Goal: Find specific page/section: Find specific page/section

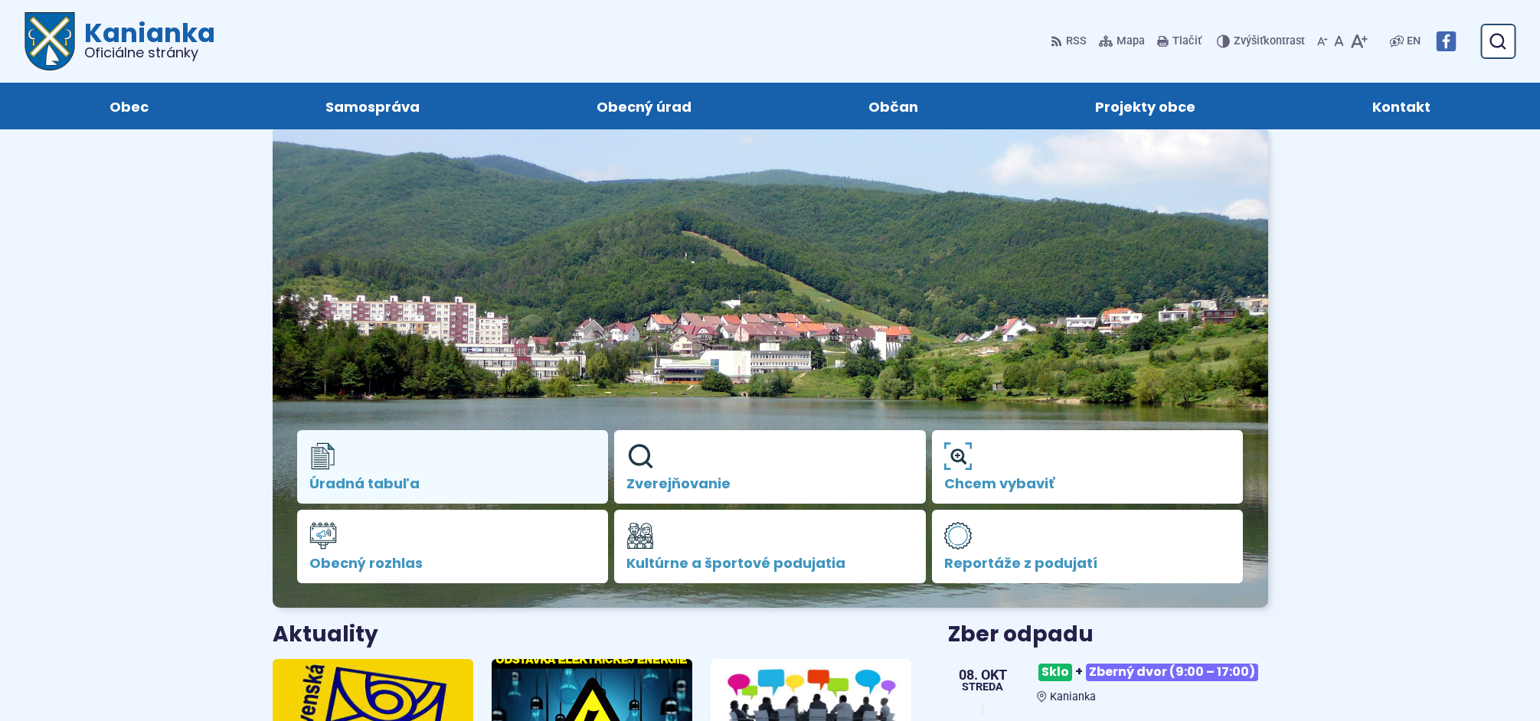
click at [342, 211] on img at bounding box center [771, 367] width 996 height 482
click at [350, 483] on span "Úradná tabuľa" at bounding box center [452, 483] width 287 height 15
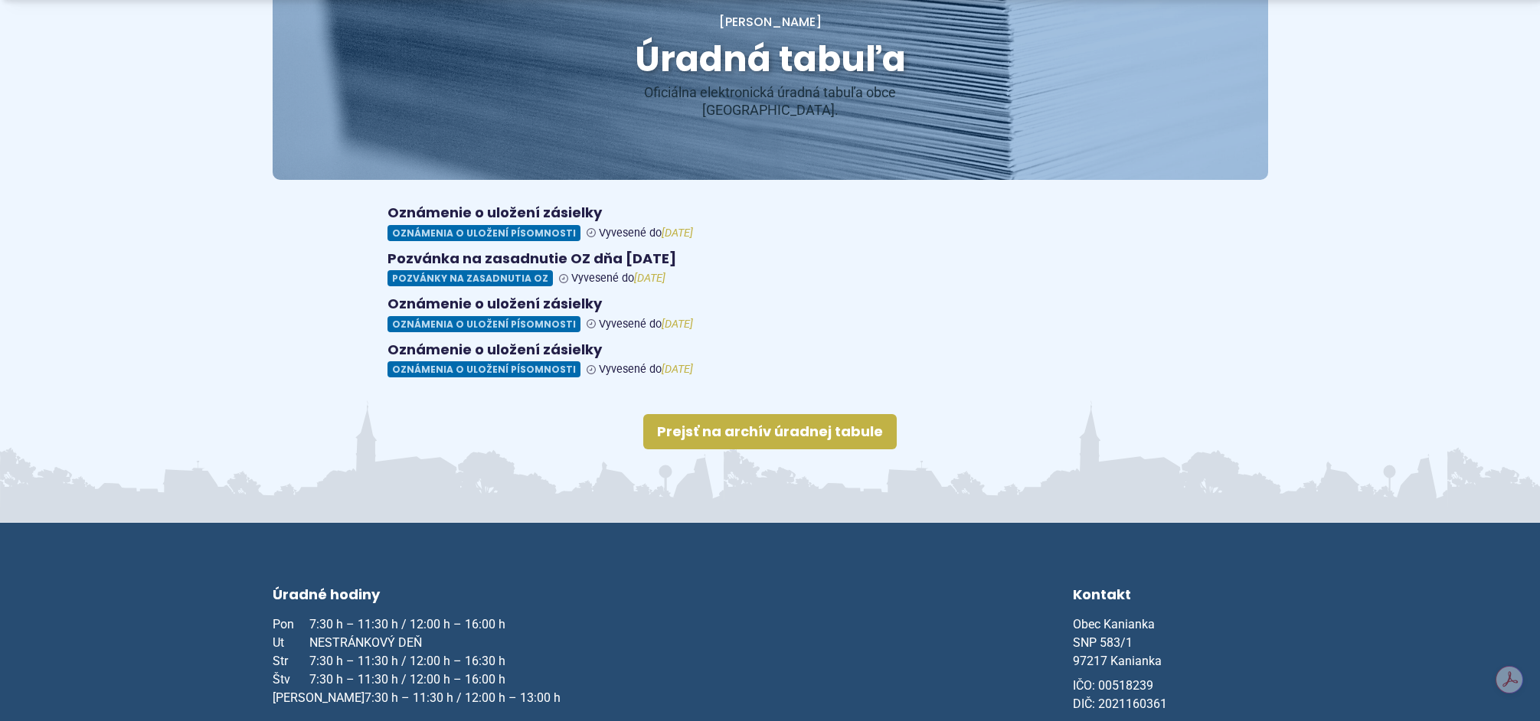
scroll to position [230, 0]
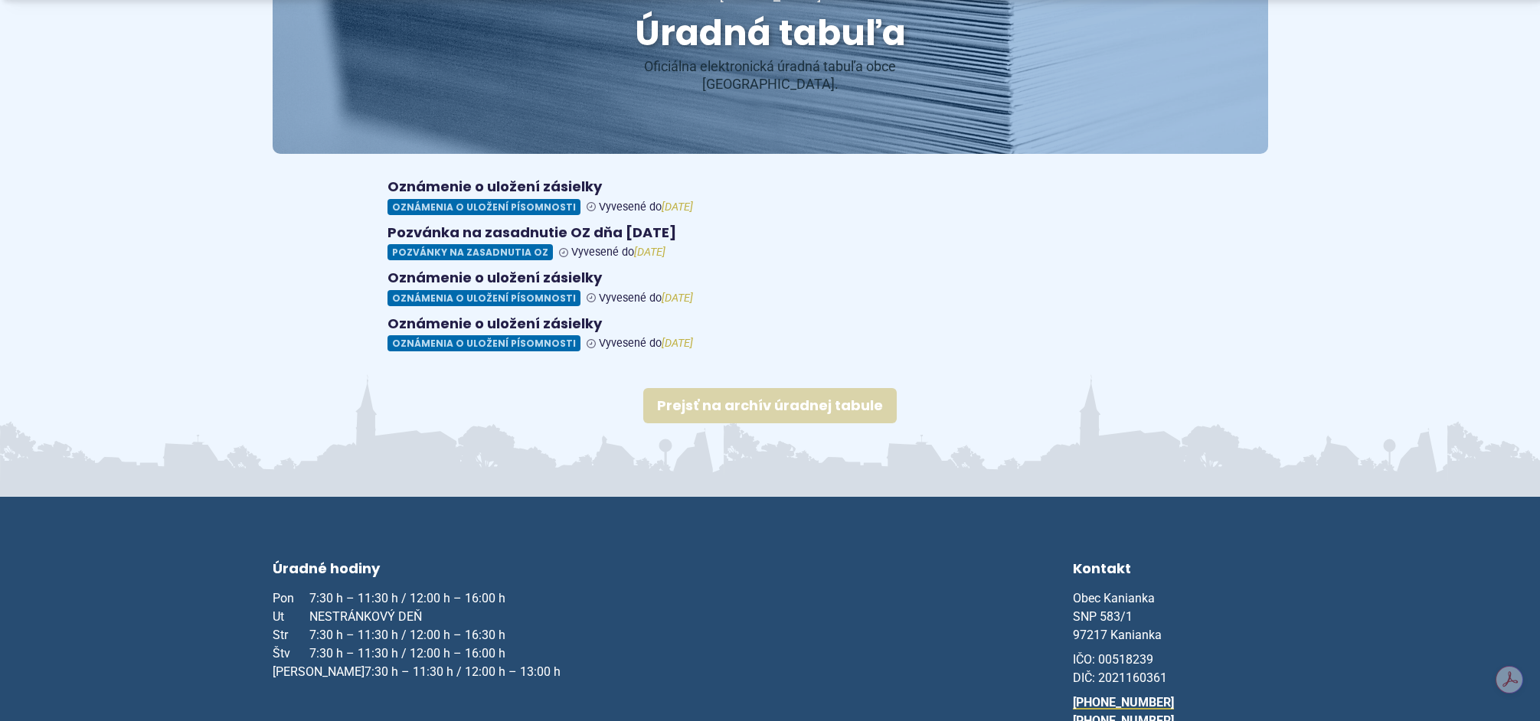
click at [722, 388] on link "Prejsť na archív úradnej tabule" at bounding box center [769, 405] width 253 height 35
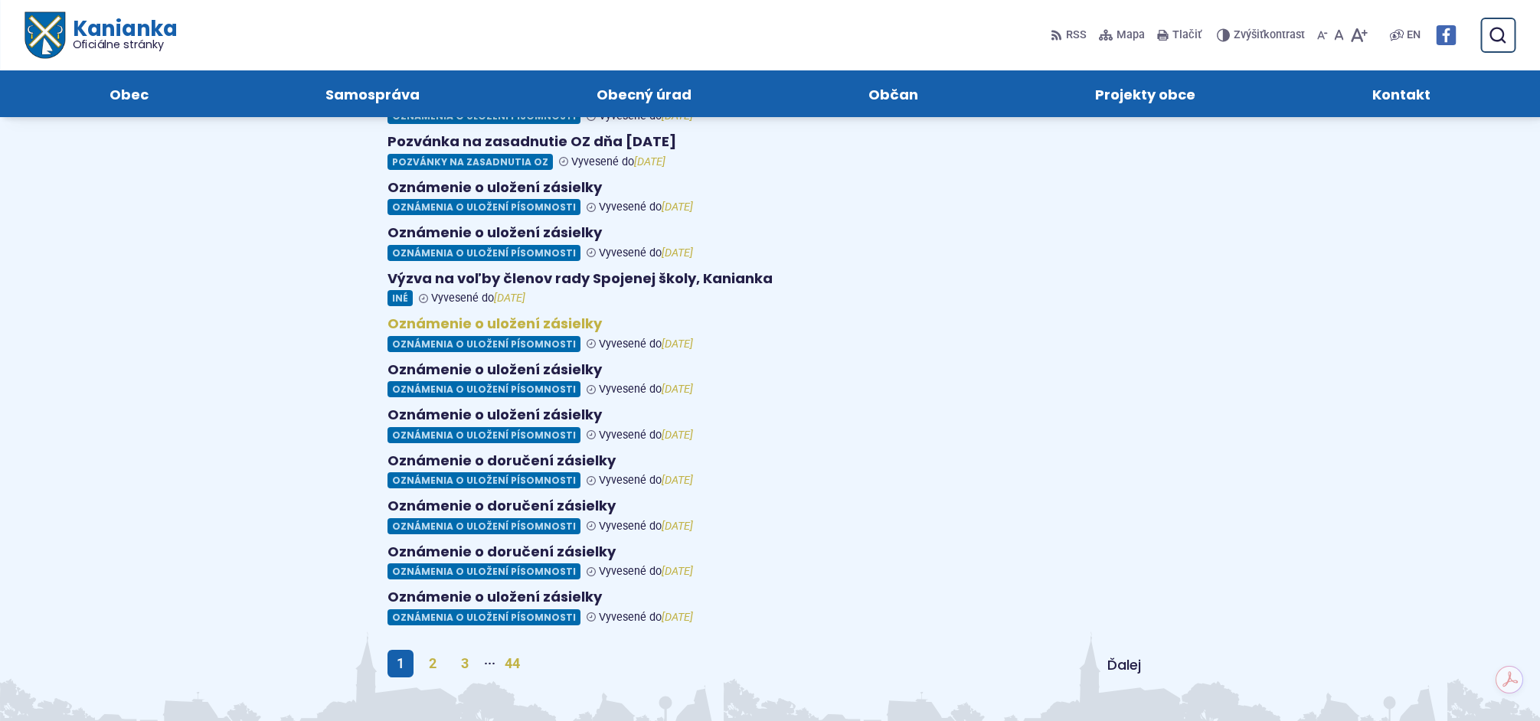
scroll to position [459, 0]
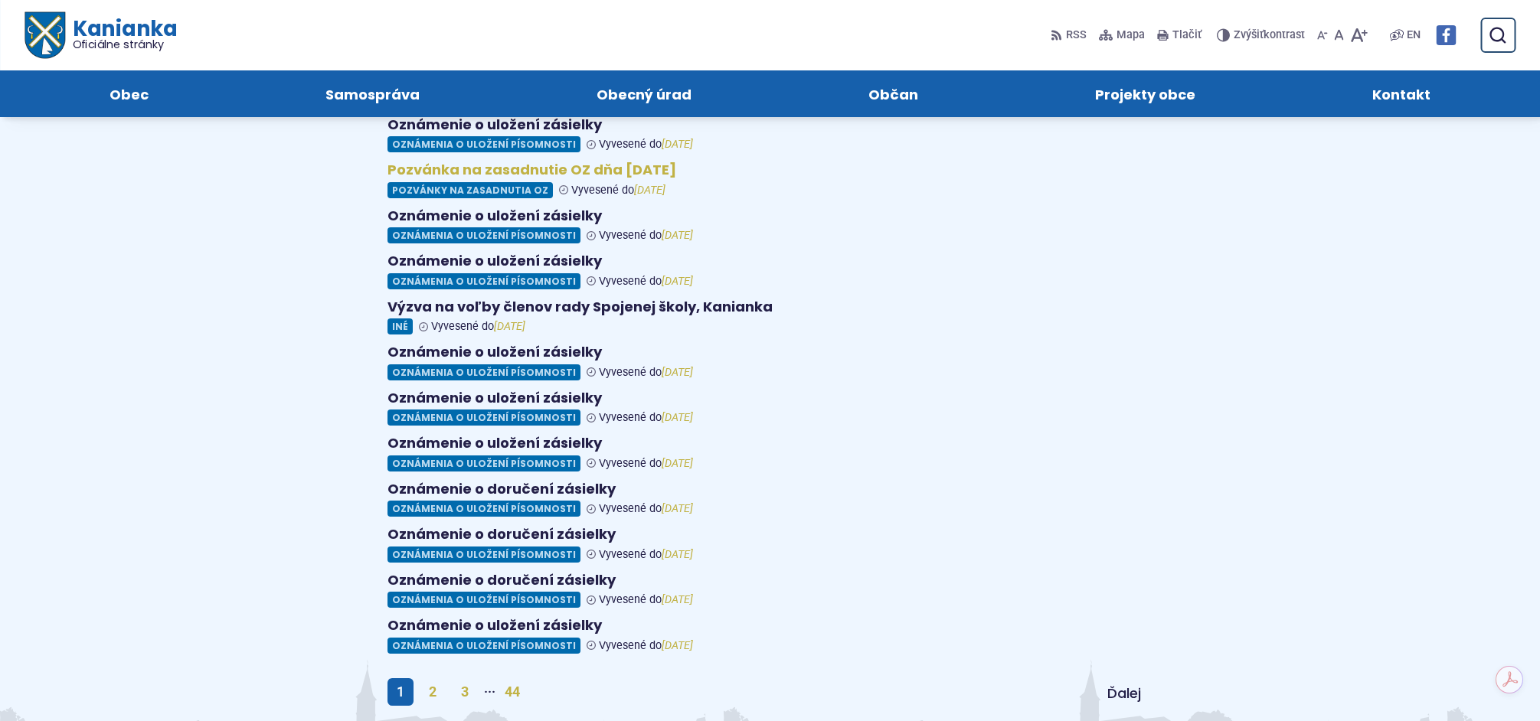
click at [588, 162] on figure at bounding box center [770, 180] width 766 height 37
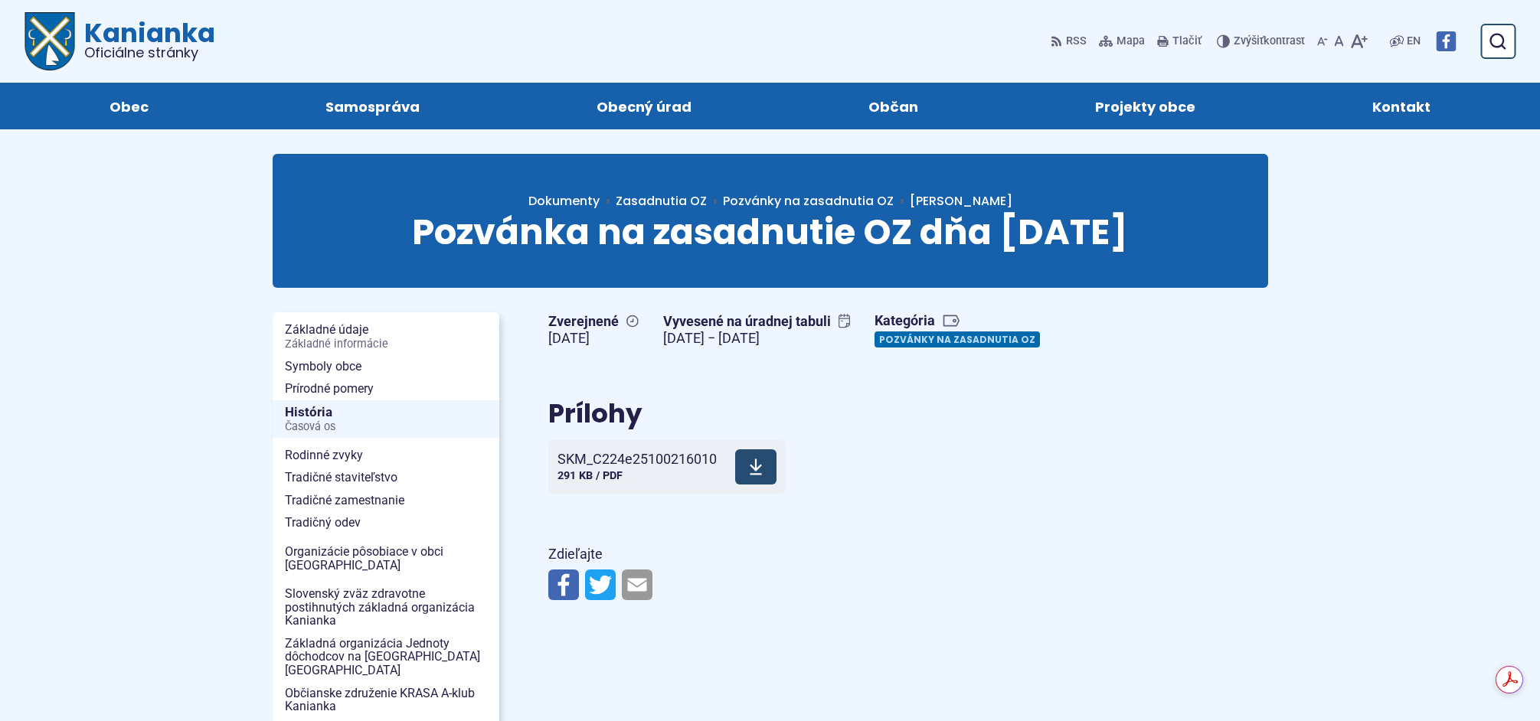
click at [617, 456] on span "SKM_C224e25100216010" at bounding box center [637, 459] width 159 height 15
